Goal: Find specific page/section: Find specific page/section

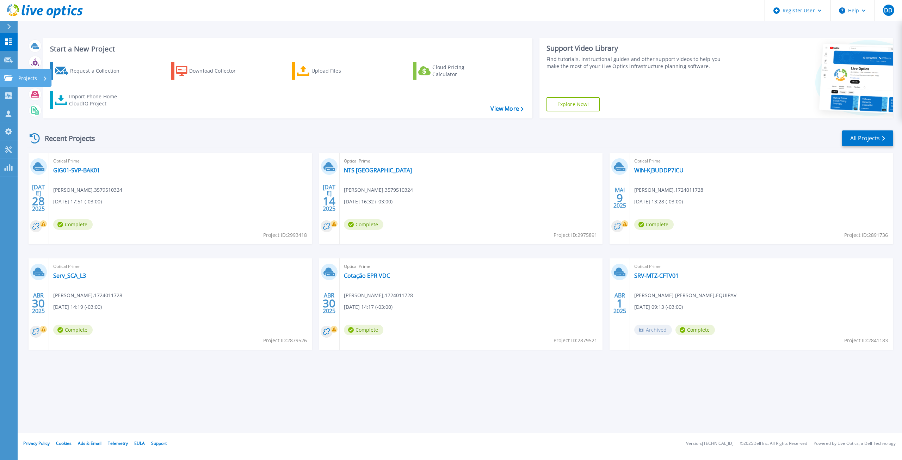
click at [2, 77] on link "Projects Projects" at bounding box center [9, 78] width 18 height 18
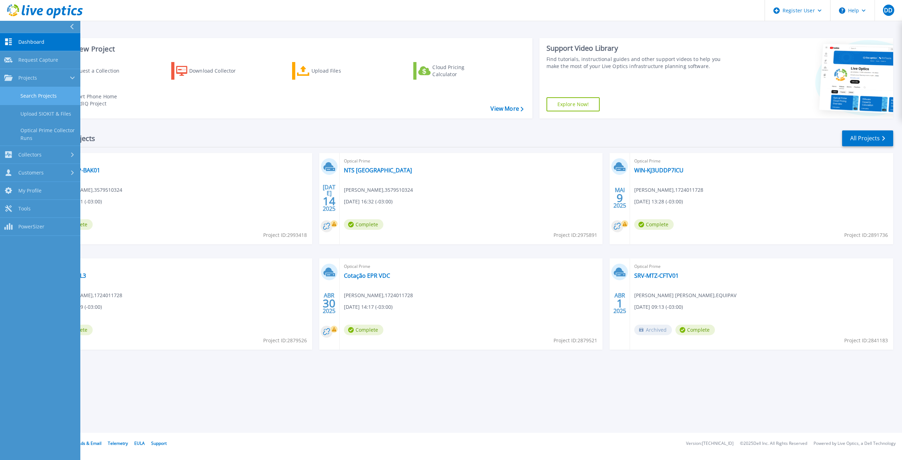
click at [50, 92] on link "Search Projects" at bounding box center [40, 96] width 80 height 18
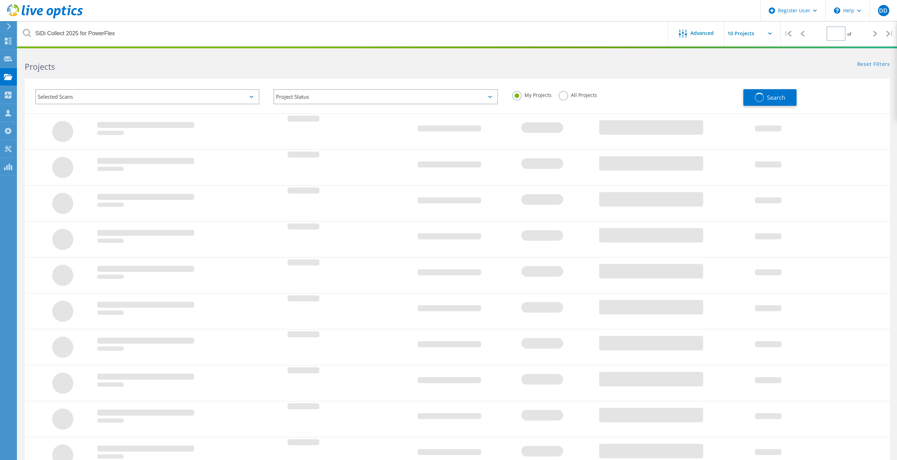
type input "1"
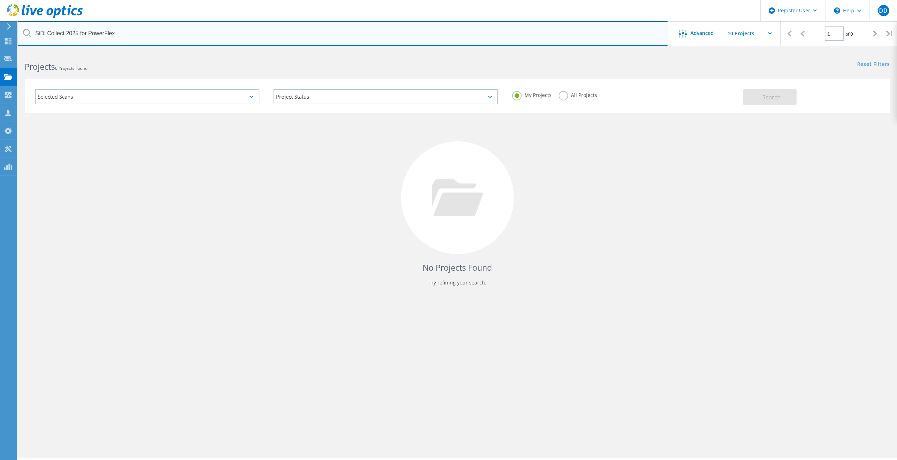
click at [151, 37] on input "SiDi Collect 2025 for PowerFlex" at bounding box center [343, 33] width 650 height 25
type input "eurofarma"
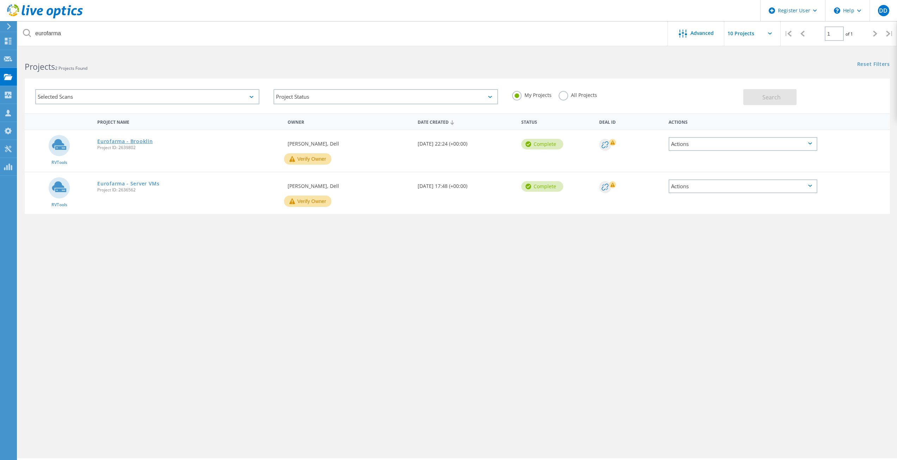
click at [119, 142] on link "Eurofarma - Brooklin" at bounding box center [124, 141] width 55 height 5
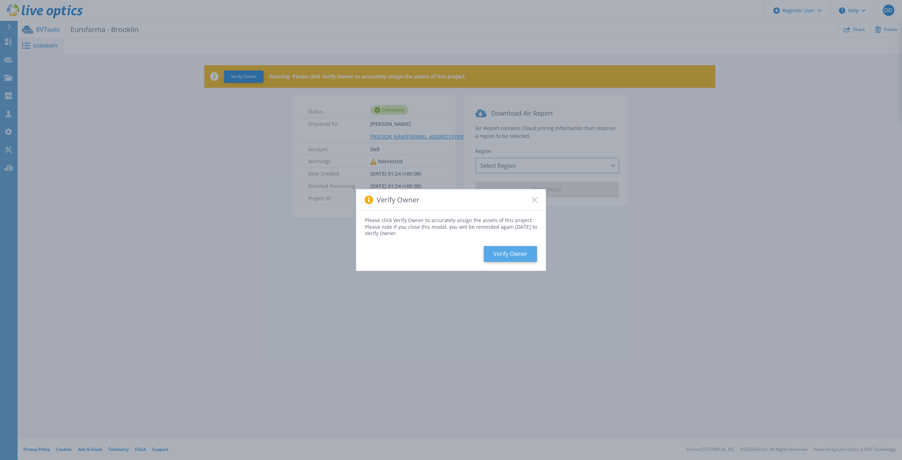
click at [510, 260] on button "Verify Owner" at bounding box center [510, 254] width 53 height 16
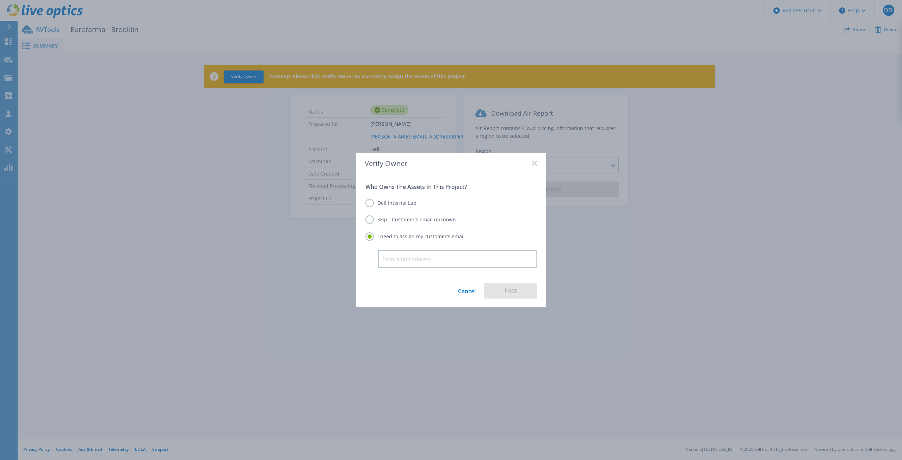
click at [379, 204] on label "Dell Internal Lab" at bounding box center [390, 203] width 51 height 8
click at [0, 0] on input "Dell Internal Lab" at bounding box center [0, 0] width 0 height 0
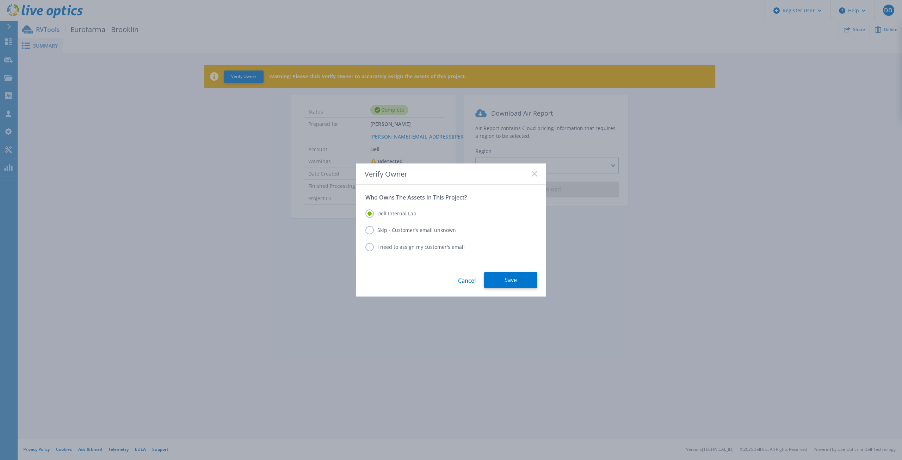
click at [540, 175] on div "Verify Owner" at bounding box center [451, 173] width 190 height 21
click at [538, 173] on div "Verify Owner" at bounding box center [451, 173] width 190 height 21
click at [530, 174] on div "Verify Owner" at bounding box center [451, 173] width 190 height 21
click at [534, 174] on rect at bounding box center [534, 174] width 6 height 6
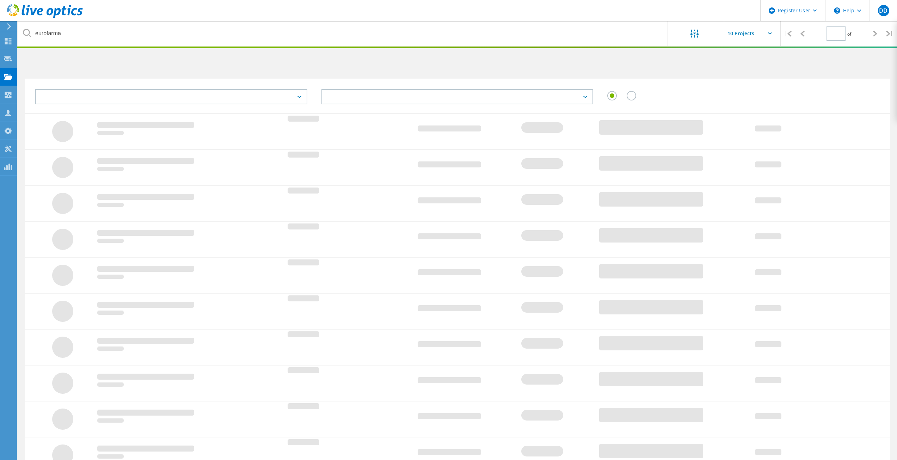
type input "1"
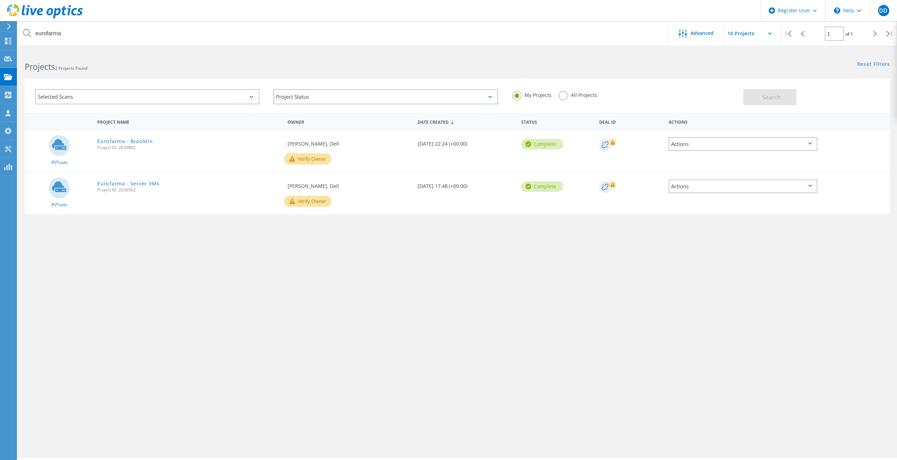
click at [354, 236] on div "Project Name Owner Date Created Status Deal Id Actions RVTools Eurofarma - Broo…" at bounding box center [457, 204] width 865 height 183
